Goal: Information Seeking & Learning: Learn about a topic

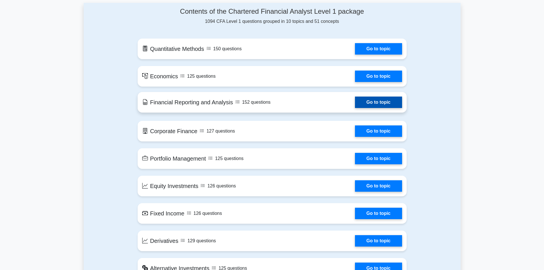
scroll to position [285, 0]
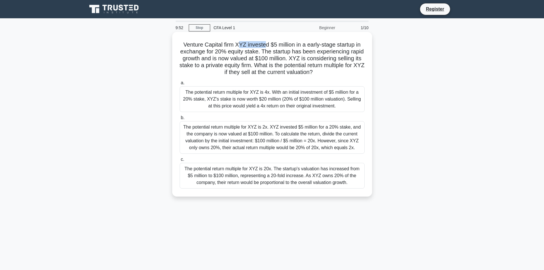
drag, startPoint x: 238, startPoint y: 43, endPoint x: 265, endPoint y: 45, distance: 26.6
click at [265, 45] on h5 "Venture Capital firm XYZ invested $5 million in a early-stage startup in exchan…" at bounding box center [272, 58] width 186 height 35
click at [317, 101] on div "The potential return multiple for XYZ is 4x. With an initial investment of $5 m…" at bounding box center [271, 99] width 185 height 26
click at [179, 85] on input "a. The potential return multiple for XYZ is 4x. With an initial investment of $…" at bounding box center [179, 83] width 0 height 4
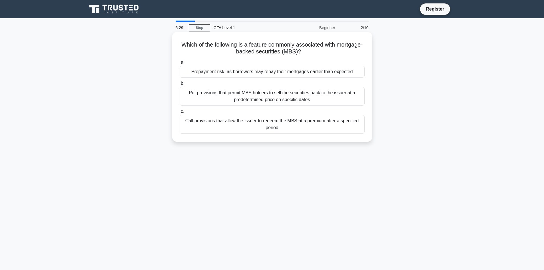
click at [332, 95] on div "Put provisions that permit MBS holders to sell the securities back to the issue…" at bounding box center [271, 96] width 185 height 19
click at [179, 85] on input "b. Put provisions that permit MBS holders to sell the securities back to the is…" at bounding box center [179, 84] width 0 height 4
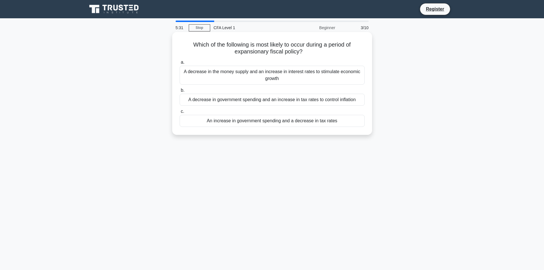
click at [354, 102] on div "A decrease in government spending and an increase in tax rates to control infla…" at bounding box center [271, 100] width 185 height 12
click at [179, 92] on input "b. A decrease in government spending and an increase in tax rates to control in…" at bounding box center [179, 90] width 0 height 4
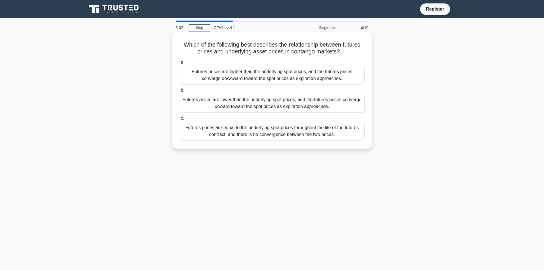
click at [305, 101] on div "Futures prices are lower than the underlying spot prices, and the futures price…" at bounding box center [271, 103] width 185 height 19
click at [179, 92] on input "b. Futures prices are lower than the underlying spot prices, and the futures pr…" at bounding box center [179, 90] width 0 height 4
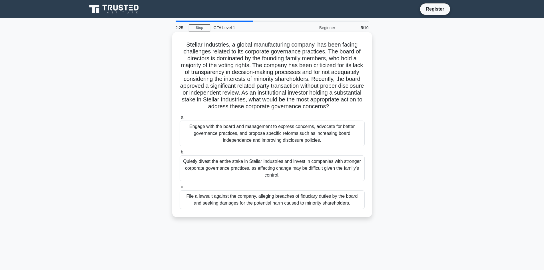
click at [318, 203] on div "File a lawsuit against the company, alleging breaches of fiduciary duties by th…" at bounding box center [271, 199] width 185 height 19
click at [179, 189] on input "c. File a lawsuit against the company, alleging breaches of fiduciary duties by…" at bounding box center [179, 187] width 0 height 4
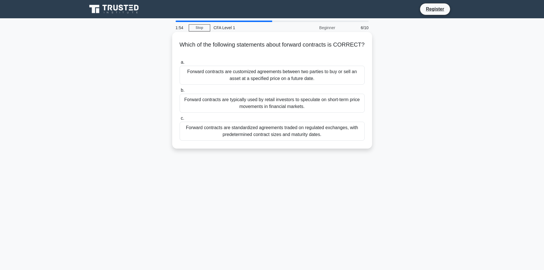
click at [288, 130] on div "Forward contracts are standardized agreements traded on regulated exchanges, wi…" at bounding box center [271, 131] width 185 height 19
click at [179, 120] on input "c. Forward contracts are standardized agreements traded on regulated exchanges,…" at bounding box center [179, 118] width 0 height 4
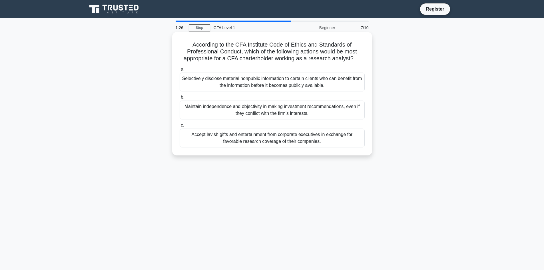
click at [283, 114] on div "Maintain independence and objectivity in making investment recommendations, eve…" at bounding box center [271, 109] width 185 height 19
click at [179, 99] on input "b. Maintain independence and objectivity in making investment recommendations, …" at bounding box center [179, 97] width 0 height 4
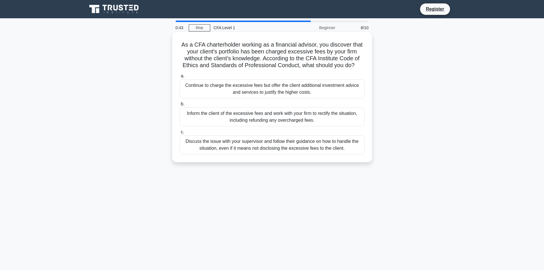
click at [324, 145] on div "Discuss the issue with your supervisor and follow their guidance on how to hand…" at bounding box center [271, 144] width 185 height 19
click at [179, 134] on input "c. Discuss the issue with your supervisor and follow their guidance on how to h…" at bounding box center [179, 132] width 0 height 4
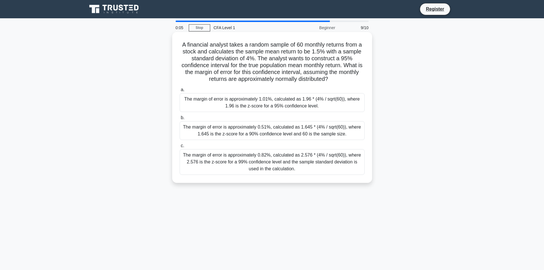
click at [289, 133] on div "The margin of error is approximately 0.51%, calculated as 1.645 * (4% / sqrt(60…" at bounding box center [271, 130] width 185 height 19
click at [179, 120] on input "b. The margin of error is approximately 0.51%, calculated as 1.645 * (4% / sqrt…" at bounding box center [179, 118] width 0 height 4
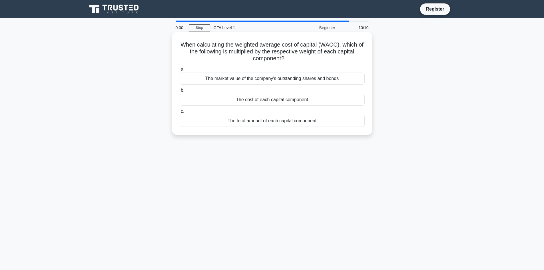
click at [254, 101] on div "The cost of each capital component" at bounding box center [271, 100] width 185 height 12
click at [179, 92] on input "b. The cost of each capital component" at bounding box center [179, 90] width 0 height 4
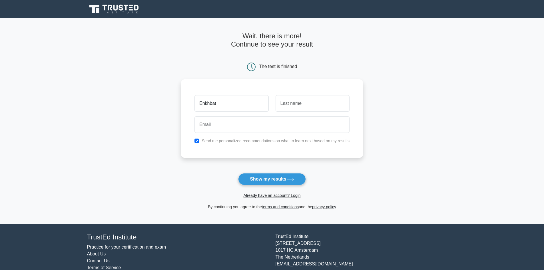
type input "Enkhbat"
type input "Zorigt"
type input "enhuush_z12@yahoo.com"
click at [286, 181] on button "Show my results" at bounding box center [271, 179] width 67 height 12
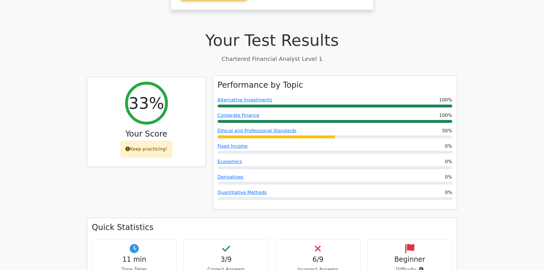
scroll to position [200, 0]
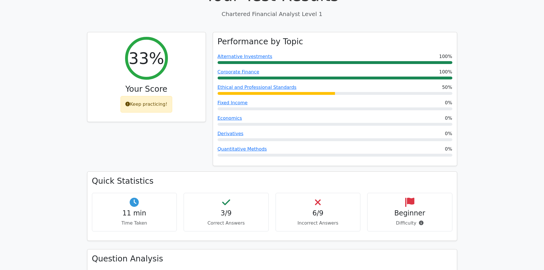
drag, startPoint x: 314, startPoint y: 194, endPoint x: 314, endPoint y: 205, distance: 10.8
click at [318, 197] on div "6/9 Incorrect Answers" at bounding box center [317, 212] width 85 height 39
drag, startPoint x: 308, startPoint y: 210, endPoint x: 337, endPoint y: 209, distance: 28.6
click at [309, 210] on div "6/9 Incorrect Answers" at bounding box center [317, 212] width 85 height 39
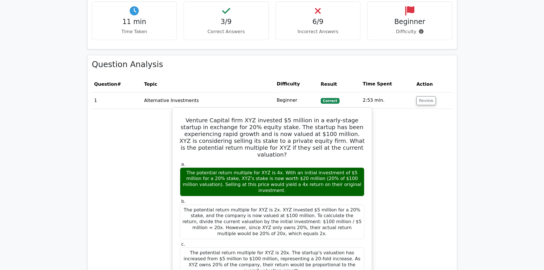
scroll to position [400, 0]
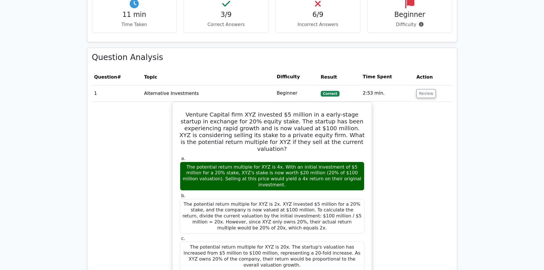
drag, startPoint x: 325, startPoint y: 88, endPoint x: 339, endPoint y: 89, distance: 14.6
click at [338, 89] on td "Correct" at bounding box center [339, 93] width 42 height 16
drag, startPoint x: 362, startPoint y: 87, endPoint x: 386, endPoint y: 86, distance: 24.0
click at [385, 86] on td "2:53 min." at bounding box center [387, 93] width 54 height 16
click at [389, 86] on td "2:53 min." at bounding box center [387, 93] width 54 height 16
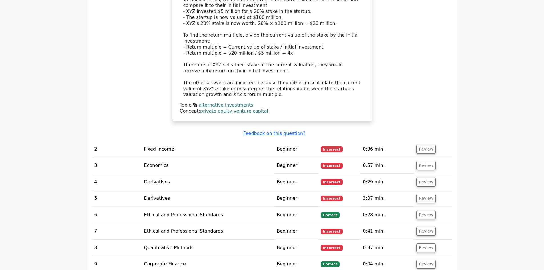
scroll to position [713, 0]
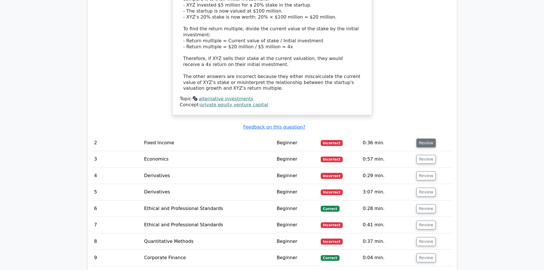
click at [422, 138] on button "Review" at bounding box center [425, 142] width 19 height 9
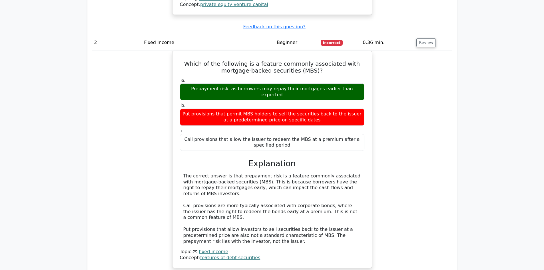
scroll to position [942, 0]
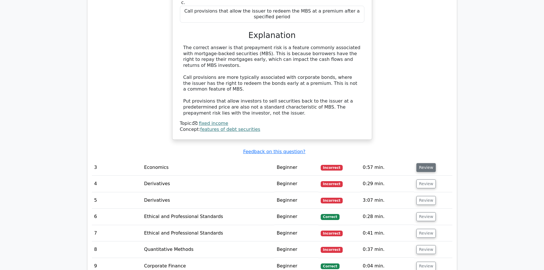
click at [423, 163] on button "Review" at bounding box center [425, 167] width 19 height 9
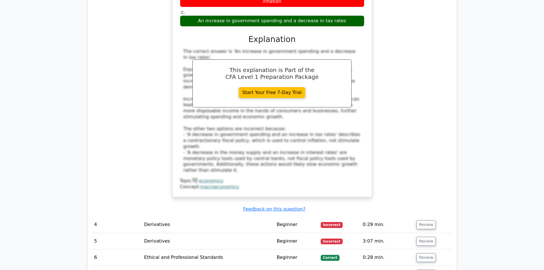
scroll to position [1199, 0]
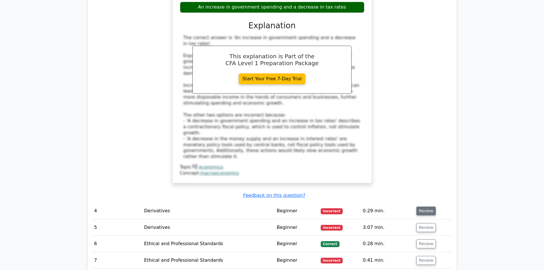
click at [421, 206] on button "Review" at bounding box center [425, 210] width 19 height 9
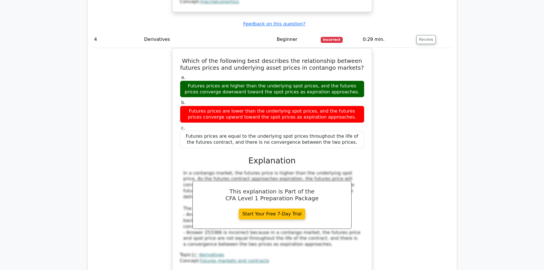
scroll to position [1398, 0]
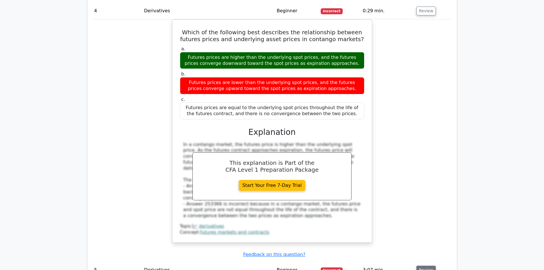
click at [426, 265] on button "Review" at bounding box center [425, 269] width 19 height 9
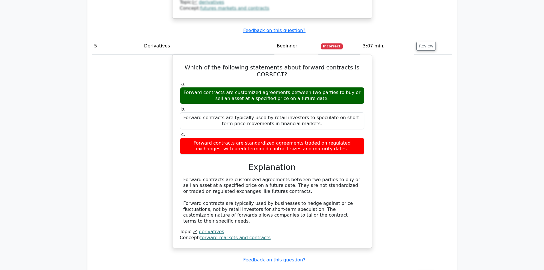
scroll to position [1627, 0]
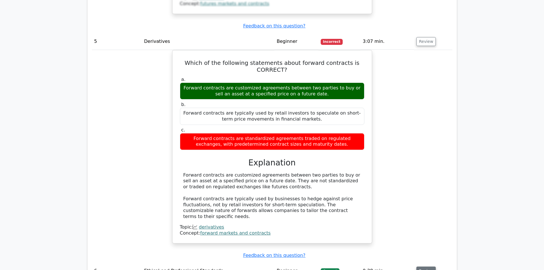
click at [427, 266] on button "Review" at bounding box center [425, 270] width 19 height 9
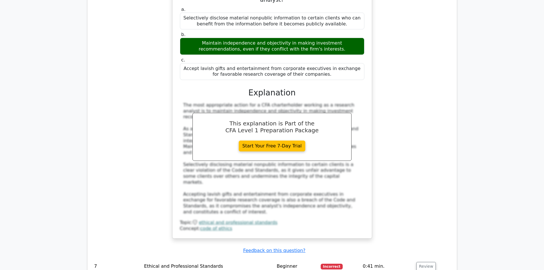
scroll to position [1940, 0]
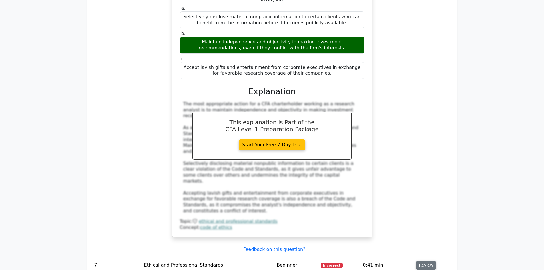
click at [424, 261] on button "Review" at bounding box center [425, 265] width 19 height 9
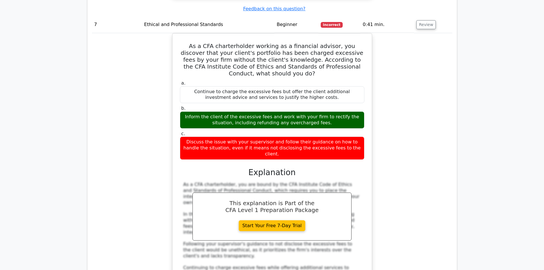
scroll to position [2226, 0]
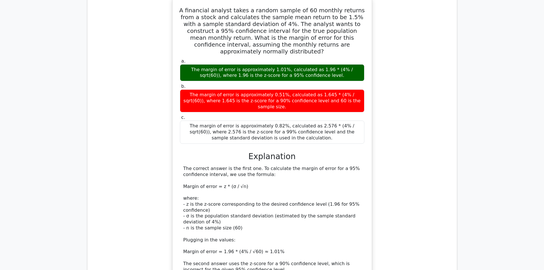
scroll to position [2540, 0]
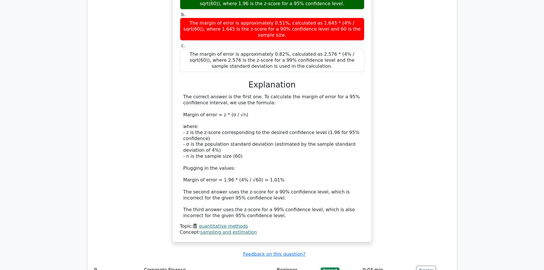
scroll to position [2625, 0]
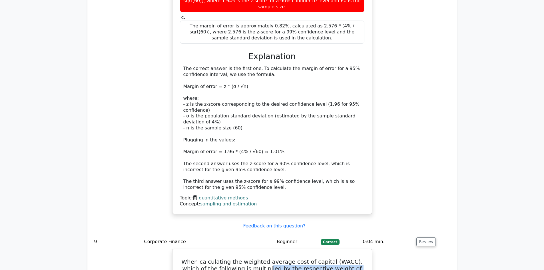
drag, startPoint x: 253, startPoint y: 141, endPoint x: 335, endPoint y: 145, distance: 82.6
click at [364, 258] on h5 "When calculating the weighted average cost of capital (WACC), which of the foll…" at bounding box center [271, 268] width 185 height 21
click at [298, 258] on h5 "When calculating the weighted average cost of capital (WACC), which of the foll…" at bounding box center [271, 268] width 185 height 21
drag, startPoint x: 260, startPoint y: 182, endPoint x: 313, endPoint y: 183, distance: 53.7
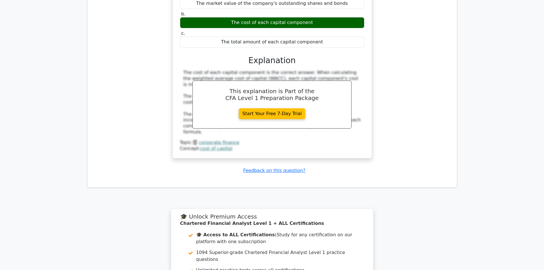
scroll to position [2925, 0]
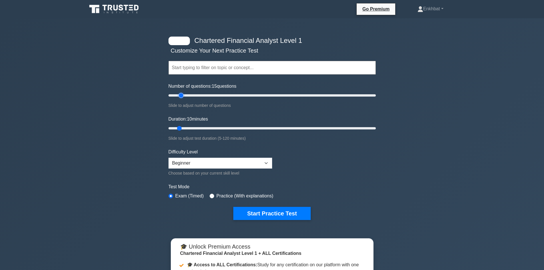
type input "10"
drag, startPoint x: 177, startPoint y: 95, endPoint x: 177, endPoint y: 119, distance: 24.0
click at [177, 99] on input "Number of questions: 10 questions" at bounding box center [271, 95] width 207 height 7
drag, startPoint x: 204, startPoint y: 139, endPoint x: 258, endPoint y: 145, distance: 53.7
click at [223, 140] on div "Slide to adjust test duration (5-120 minutes)" at bounding box center [271, 138] width 207 height 7
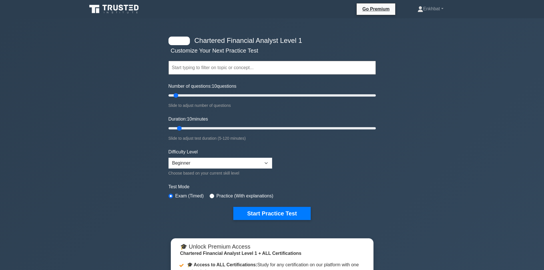
click at [327, 157] on form "Topics Quantitative Methods Economics Financial Reporting and Analysis Corporat…" at bounding box center [271, 131] width 207 height 176
click at [256, 161] on select "Beginner Intermediate Expert" at bounding box center [220, 163] width 104 height 11
click at [168, 158] on select "Beginner Intermediate Expert" at bounding box center [220, 163] width 104 height 11
click at [263, 161] on select "Beginner Intermediate Expert" at bounding box center [220, 163] width 104 height 11
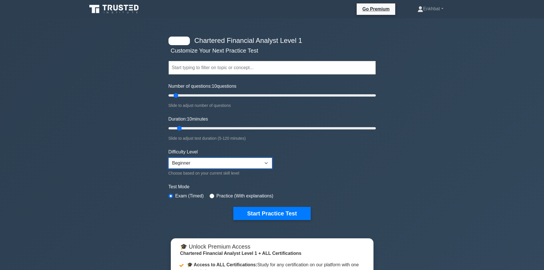
scroll to position [29, 0]
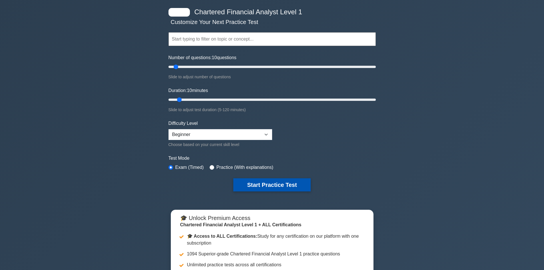
click at [294, 181] on button "Start Practice Test" at bounding box center [271, 184] width 77 height 13
click at [235, 136] on select "Beginner Intermediate Expert" at bounding box center [220, 134] width 104 height 11
select select "expert"
click at [168, 129] on select "Beginner Intermediate Expert" at bounding box center [220, 134] width 104 height 11
click at [255, 182] on button "Start Practice Test" at bounding box center [271, 184] width 77 height 13
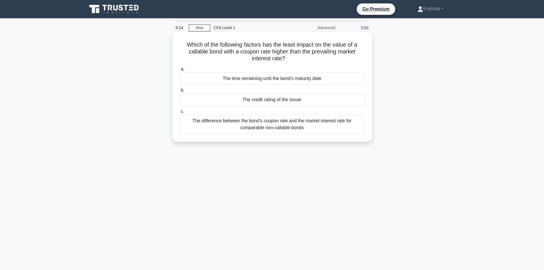
click at [329, 83] on div "The time remaining until the bond's maturity date" at bounding box center [271, 78] width 185 height 12
click at [179, 71] on input "a. The time remaining until the bond's maturity date" at bounding box center [179, 69] width 0 height 4
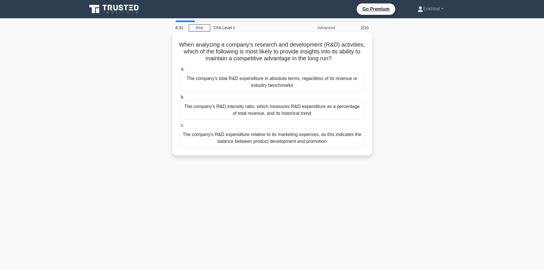
click at [298, 108] on div "The company's R&D intensity ratio, which measures R&D expenditure as a percenta…" at bounding box center [271, 109] width 185 height 19
click at [179, 99] on input "b. The company's R&D intensity ratio, which measures R&D expenditure as a perce…" at bounding box center [179, 97] width 0 height 4
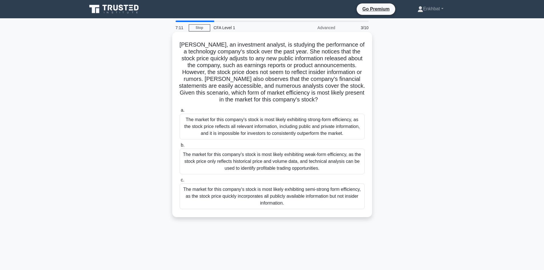
click at [346, 196] on div "The market for this company's stock is most likely exhibiting semi-strong form …" at bounding box center [271, 196] width 185 height 26
click at [179, 182] on input "c. The market for this company's stock is most likely exhibiting semi-strong fo…" at bounding box center [179, 180] width 0 height 4
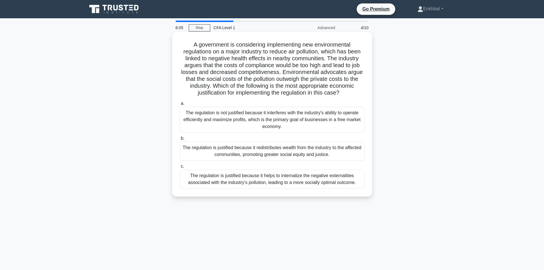
click at [312, 153] on div "The regulation is justified because it redistributes wealth from the industry t…" at bounding box center [271, 151] width 185 height 19
click at [179, 140] on input "b. The regulation is justified because it redistributes wealth from the industr…" at bounding box center [179, 138] width 0 height 4
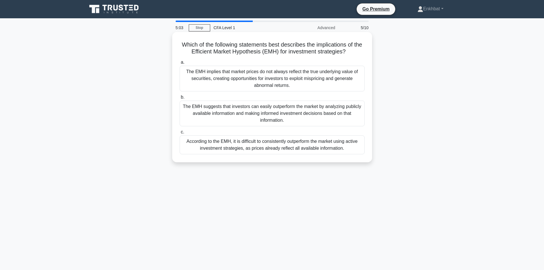
click at [347, 150] on div "According to the EMH, it is difficult to consistently outperform the market usi…" at bounding box center [271, 144] width 185 height 19
click at [179, 134] on input "c. According to the EMH, it is difficult to consistently outperform the market …" at bounding box center [179, 132] width 0 height 4
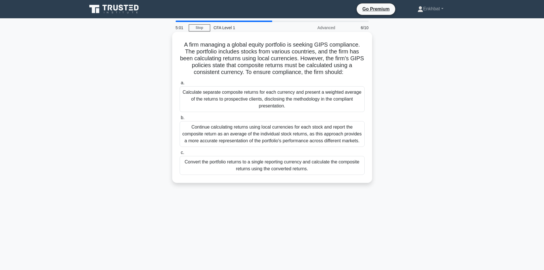
click at [277, 125] on div "Continue calculating returns using local currencies for each stock and report t…" at bounding box center [271, 134] width 185 height 26
click at [179, 120] on input "b. Continue calculating returns using local currencies for each stock and repor…" at bounding box center [179, 118] width 0 height 4
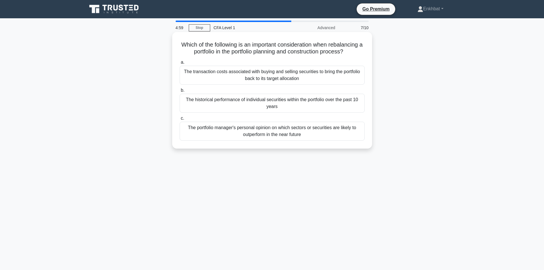
click at [288, 72] on div "The transaction costs associated with buying and selling securities to bring th…" at bounding box center [271, 75] width 185 height 19
click at [179, 64] on input "a. The transaction costs associated with buying and selling securities to bring…" at bounding box center [179, 62] width 0 height 4
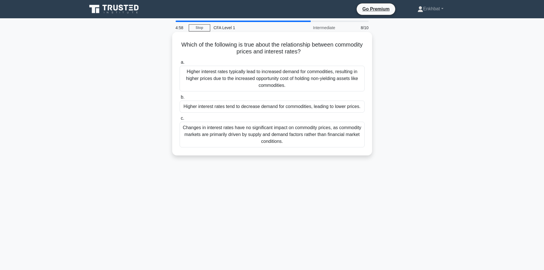
click at [300, 108] on div "Higher interest rates tend to decrease demand for commodities, leading to lower…" at bounding box center [271, 106] width 185 height 12
click at [179, 99] on input "b. Higher interest rates tend to decrease demand for commodities, leading to lo…" at bounding box center [179, 97] width 0 height 4
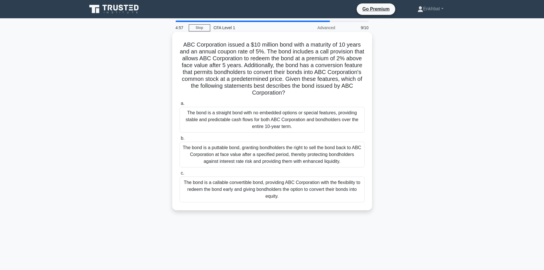
click at [303, 114] on div "The bond is a straight bond with no embedded options or special features, provi…" at bounding box center [271, 120] width 185 height 26
click at [179, 105] on input "a. The bond is a straight bond with no embedded options or special features, pr…" at bounding box center [179, 104] width 0 height 4
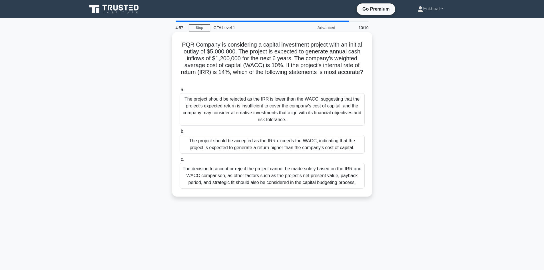
click at [310, 145] on div "The project should be accepted as the IRR exceeds the WACC, indicating that the…" at bounding box center [271, 144] width 185 height 19
click at [179, 133] on input "b. The project should be accepted as the IRR exceeds the WACC, indicating that …" at bounding box center [179, 132] width 0 height 4
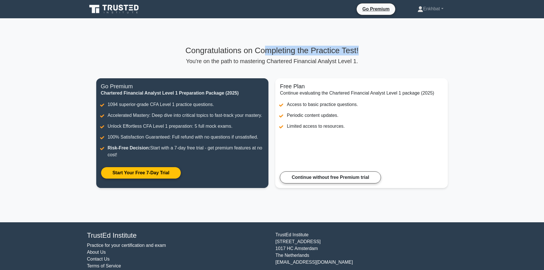
drag, startPoint x: 272, startPoint y: 52, endPoint x: 374, endPoint y: 58, distance: 102.0
click at [368, 56] on div "Congratulations on Completing the Practice Test! You're on the path to masterin…" at bounding box center [272, 55] width 352 height 19
click at [378, 60] on p "You're on the path to mastering Chartered Financial Analyst Level 1." at bounding box center [272, 61] width 352 height 7
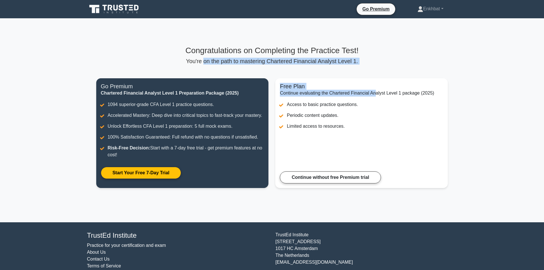
drag, startPoint x: 211, startPoint y: 62, endPoint x: 382, endPoint y: 64, distance: 171.5
click at [376, 65] on div "Congratulations on Completing the Practice Test! You're on the path to masterin…" at bounding box center [272, 120] width 358 height 149
click at [378, 55] on div "Congratulations on Completing the Practice Test! You're on the path to masterin…" at bounding box center [272, 55] width 352 height 19
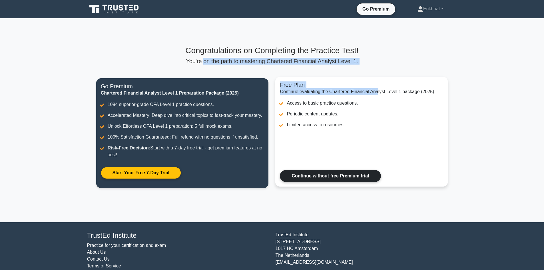
click at [344, 173] on link "Continue without free Premium trial" at bounding box center [330, 176] width 101 height 12
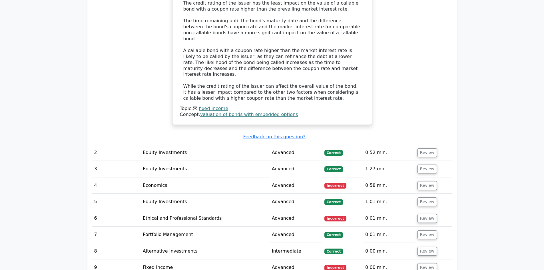
scroll to position [685, 0]
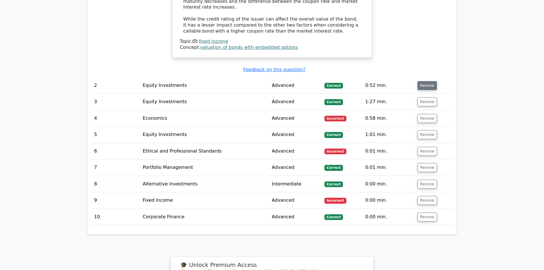
click at [423, 81] on button "Review" at bounding box center [426, 85] width 19 height 9
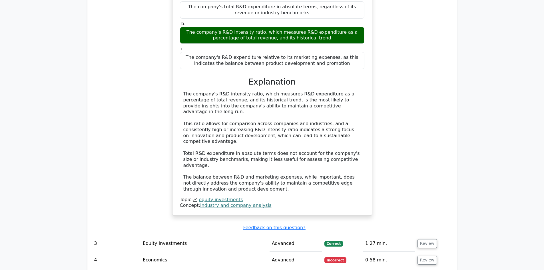
scroll to position [828, 0]
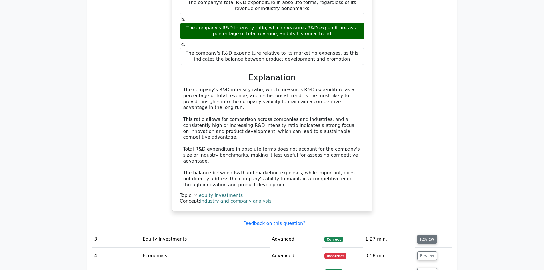
click at [427, 235] on button "Review" at bounding box center [426, 239] width 19 height 9
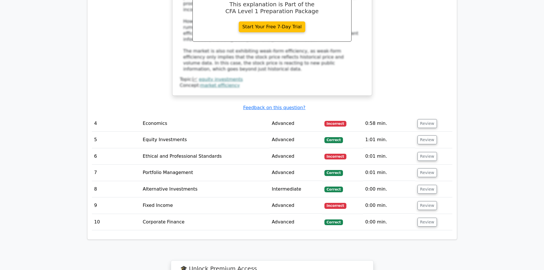
scroll to position [1313, 0]
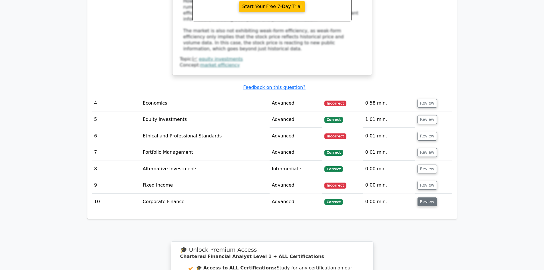
click at [429, 197] on button "Review" at bounding box center [426, 201] width 19 height 9
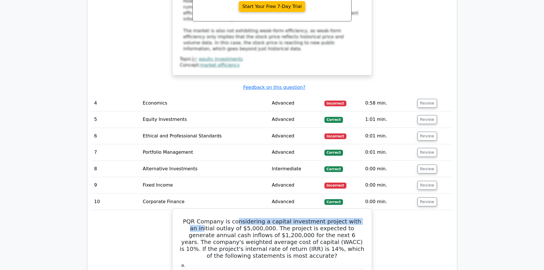
drag, startPoint x: 243, startPoint y: 160, endPoint x: 355, endPoint y: 158, distance: 111.6
click at [355, 218] on h5 "PQR Company is considering a capital investment project with an initial outlay …" at bounding box center [271, 238] width 185 height 41
drag, startPoint x: 216, startPoint y: 166, endPoint x: 256, endPoint y: 168, distance: 40.0
click at [254, 218] on h5 "PQR Company is considering a capital investment project with an initial outlay …" at bounding box center [271, 238] width 185 height 41
click at [283, 218] on h5 "PQR Company is considering a capital investment project with an initial outlay …" at bounding box center [271, 238] width 185 height 41
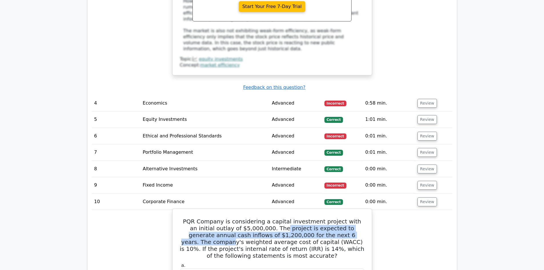
drag, startPoint x: 289, startPoint y: 170, endPoint x: 323, endPoint y: 173, distance: 33.8
click at [324, 218] on h5 "PQR Company is considering a capital investment project with an initial outlay …" at bounding box center [271, 238] width 185 height 41
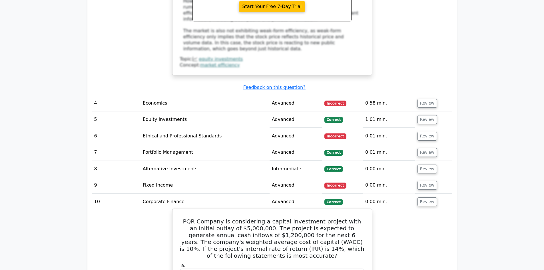
click at [205, 218] on h5 "PQR Company is considering a capital investment project with an initial outlay …" at bounding box center [271, 238] width 185 height 41
drag, startPoint x: 205, startPoint y: 175, endPoint x: 292, endPoint y: 173, distance: 86.2
click at [292, 218] on h5 "PQR Company is considering a capital investment project with an initial outlay …" at bounding box center [271, 238] width 185 height 41
drag, startPoint x: 325, startPoint y: 173, endPoint x: 296, endPoint y: 184, distance: 31.1
click at [291, 218] on h5 "PQR Company is considering a capital investment project with an initial outlay …" at bounding box center [271, 238] width 185 height 41
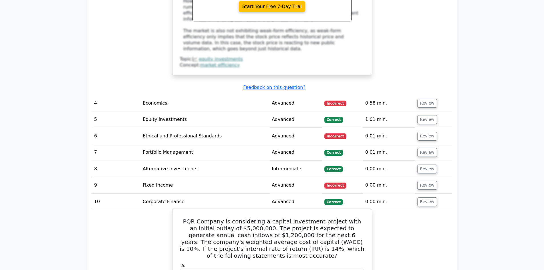
click at [296, 218] on h5 "PQR Company is considering a capital investment project with an initial outlay …" at bounding box center [271, 238] width 185 height 41
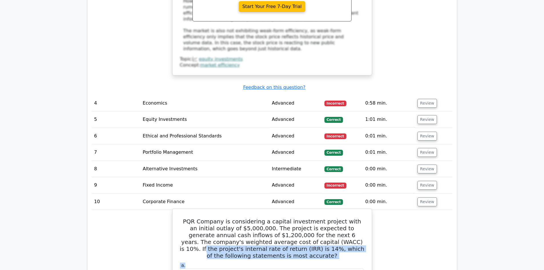
drag, startPoint x: 287, startPoint y: 181, endPoint x: 311, endPoint y: 193, distance: 27.1
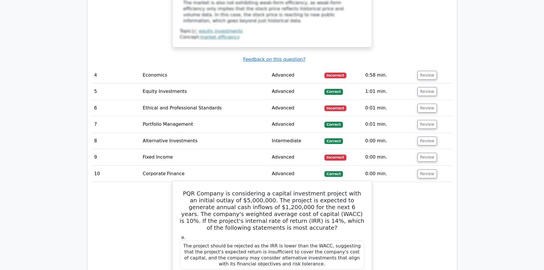
scroll to position [1341, 0]
drag, startPoint x: 256, startPoint y: 153, endPoint x: 276, endPoint y: 154, distance: 20.3
click at [276, 189] on h5 "PQR Company is considering a capital investment project with an initial outlay …" at bounding box center [271, 209] width 185 height 41
click at [277, 189] on h5 "PQR Company is considering a capital investment project with an initial outlay …" at bounding box center [271, 209] width 185 height 41
drag, startPoint x: 213, startPoint y: 158, endPoint x: 230, endPoint y: 160, distance: 16.6
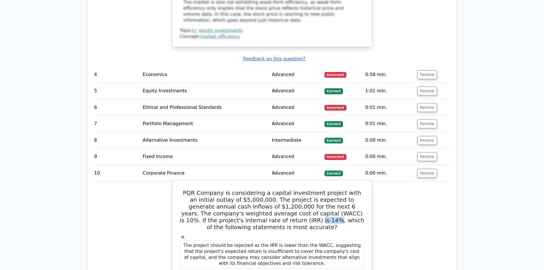
click at [230, 189] on h5 "PQR Company is considering a capital investment project with an initial outlay …" at bounding box center [271, 209] width 185 height 41
